Goal: Task Accomplishment & Management: Use online tool/utility

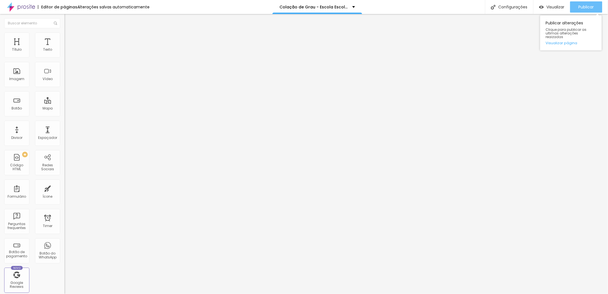
click at [593, 5] on span "Publicar" at bounding box center [586, 7] width 15 height 4
click at [583, 9] on span "Publicar" at bounding box center [586, 7] width 15 height 4
click at [588, 10] on div "Publicar" at bounding box center [586, 6] width 15 height 11
click at [584, 5] on span "Publicar" at bounding box center [586, 7] width 15 height 4
click at [589, 8] on span "Publicar" at bounding box center [586, 7] width 15 height 4
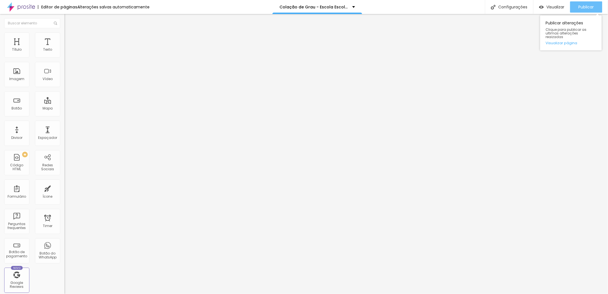
click at [582, 5] on span "Publicar" at bounding box center [586, 7] width 15 height 4
click at [586, 3] on div "Publicar" at bounding box center [586, 6] width 15 height 11
click at [589, 5] on span "Publicar" at bounding box center [586, 7] width 15 height 4
click at [589, 11] on div "Publicar" at bounding box center [586, 6] width 15 height 11
click at [588, 6] on span "Publicar" at bounding box center [586, 7] width 15 height 4
